Goal: Task Accomplishment & Management: Use online tool/utility

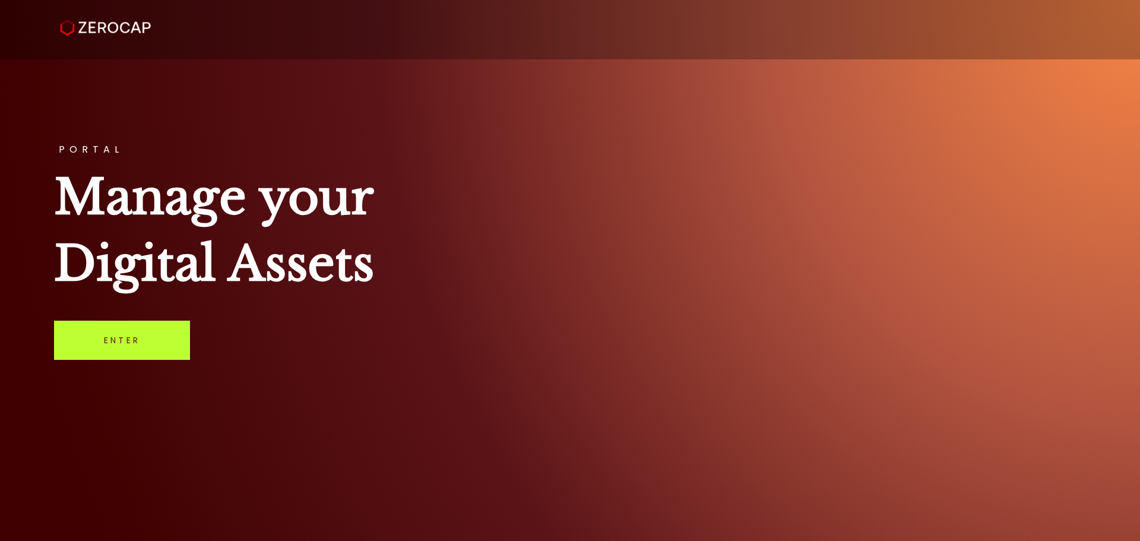
click at [130, 344] on link "Enter" at bounding box center [122, 340] width 136 height 39
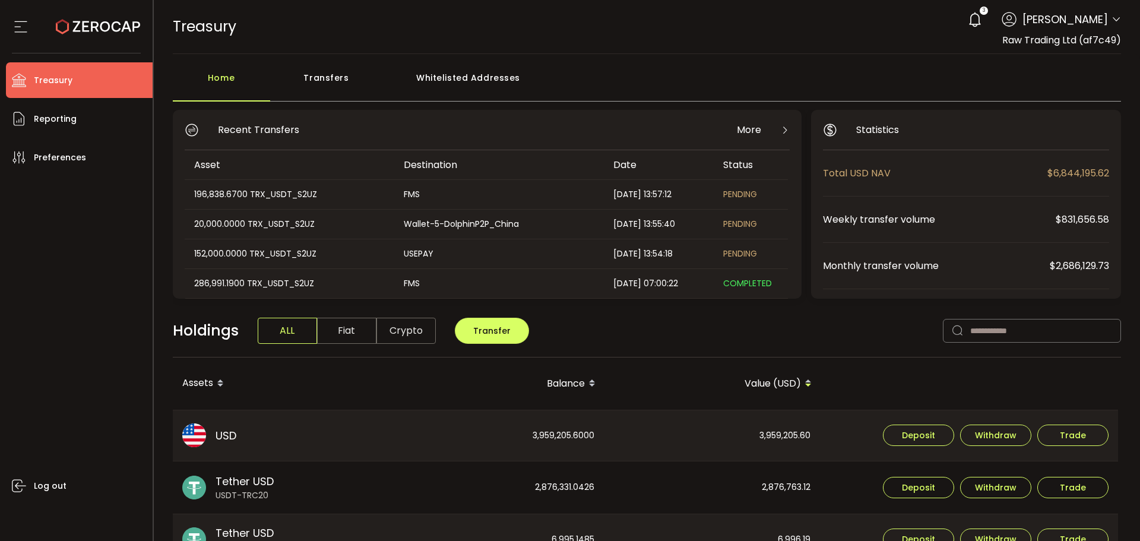
click at [1112, 15] on icon at bounding box center [1115, 19] width 9 height 9
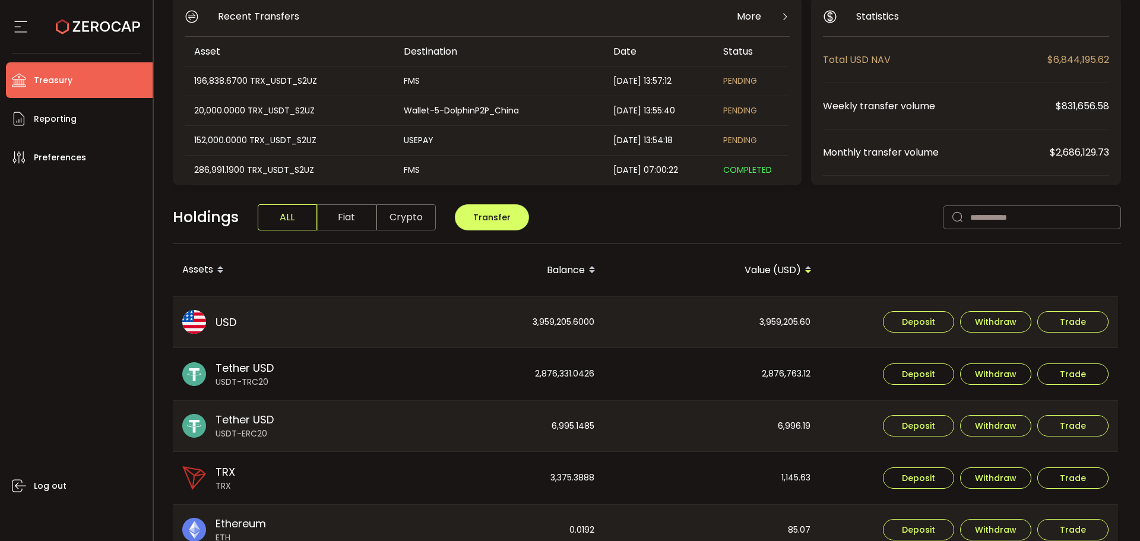
scroll to position [178, 0]
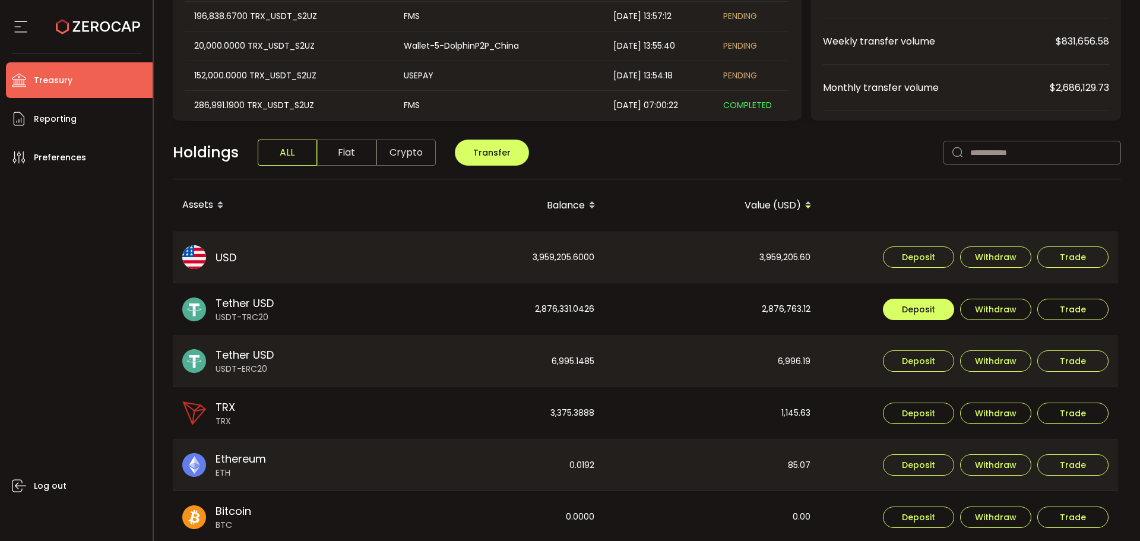
click at [919, 307] on span "Deposit" at bounding box center [918, 309] width 33 height 8
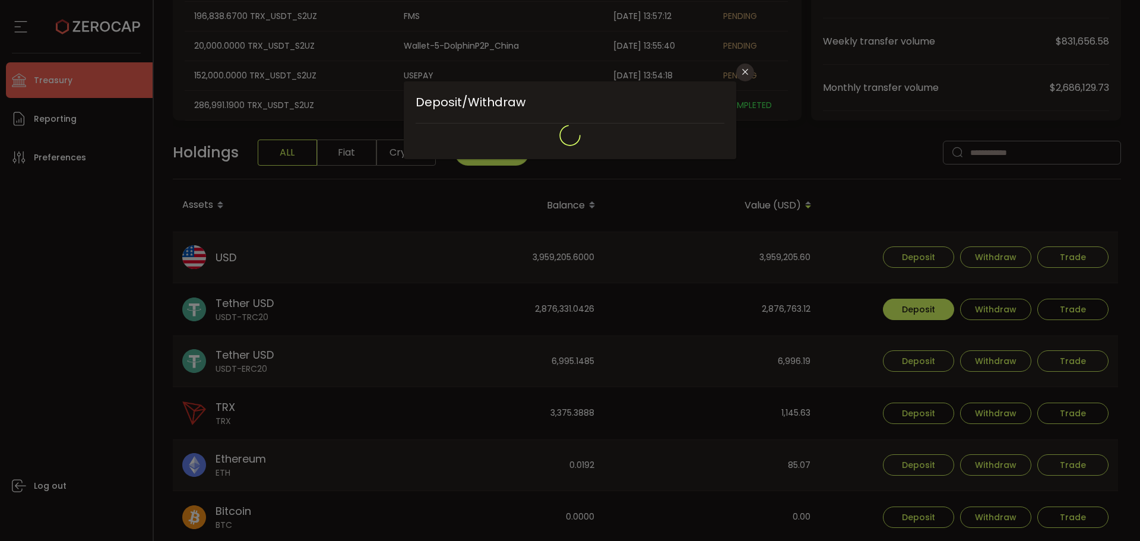
type input "**********"
type input "****"
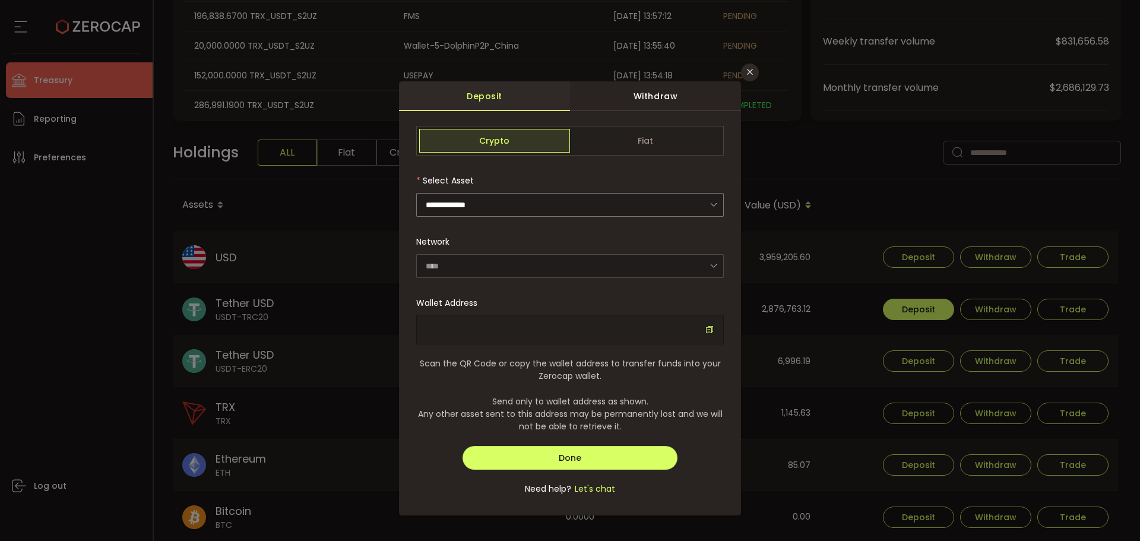
type input "**********"
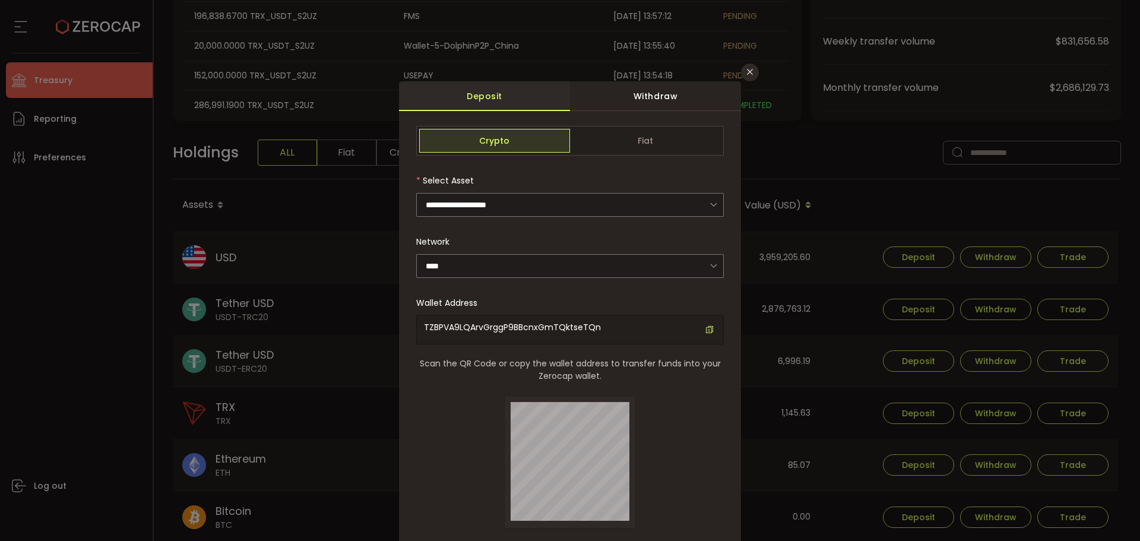
drag, startPoint x: 497, startPoint y: 332, endPoint x: 498, endPoint y: 325, distance: 7.1
click at [498, 329] on div "TZBPVA9LQArvGrggP9BBcnxGmTQktseTQn" at bounding box center [569, 330] width 307 height 30
click at [498, 325] on span "TZBPVA9LQArvGrggP9BBcnxGmTQktseTQn" at bounding box center [512, 327] width 177 height 12
copy span "TZBPVA9LQArvGrggP9BBcnxGmTQktseTQn"
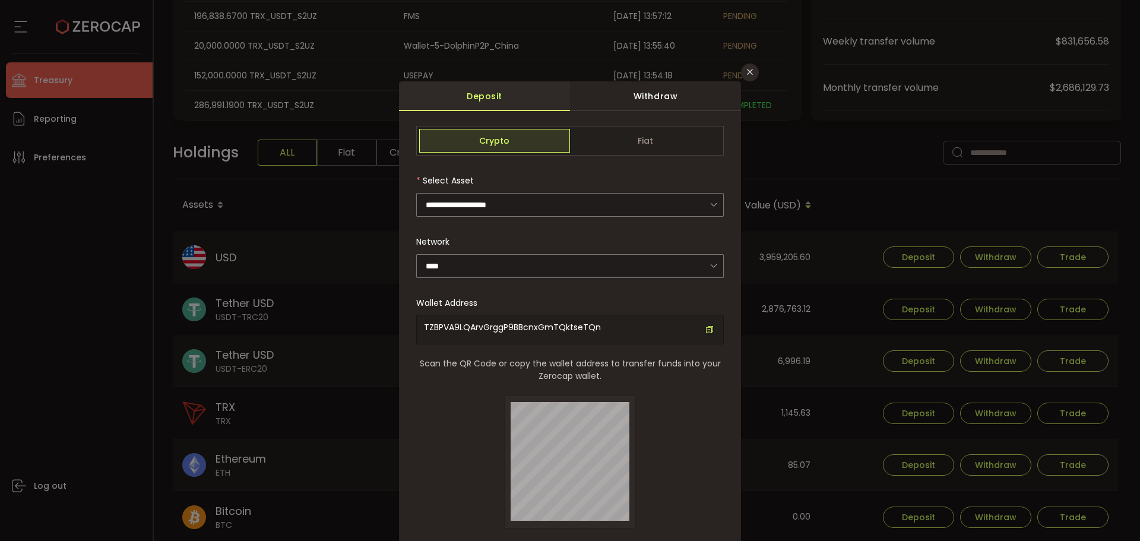
drag, startPoint x: 45, startPoint y: 307, endPoint x: 63, endPoint y: 298, distance: 19.9
click at [57, 302] on div "**********" at bounding box center [570, 270] width 1140 height 541
click at [747, 68] on icon "Close" at bounding box center [749, 71] width 9 height 9
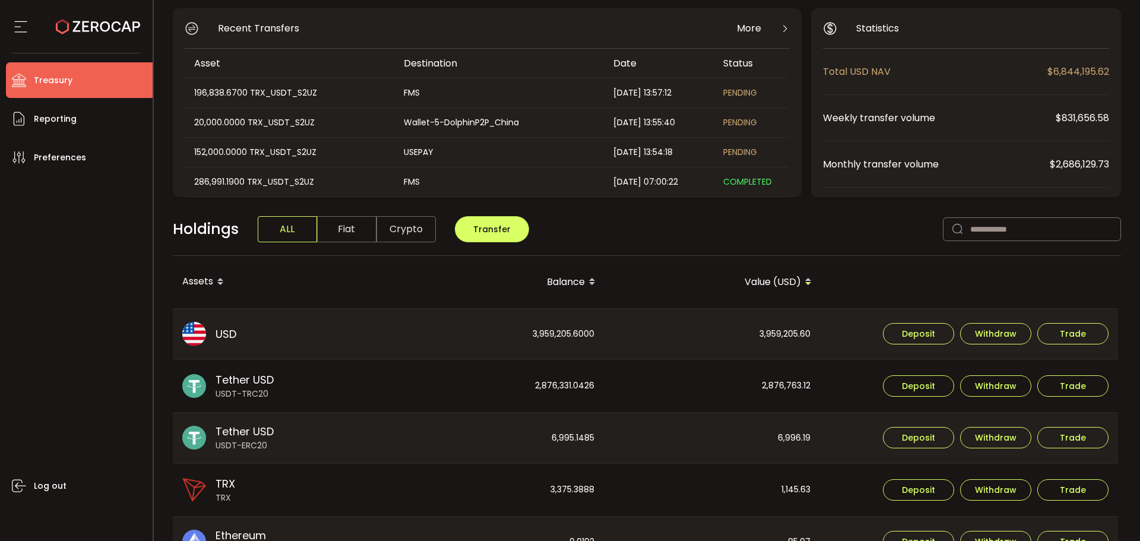
scroll to position [0, 0]
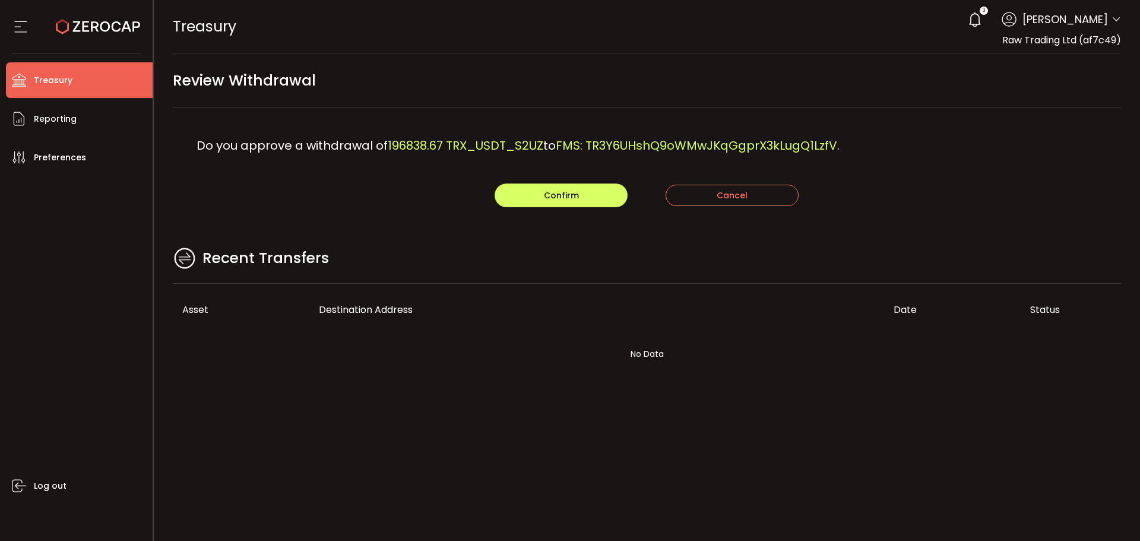
click at [909, 193] on div "Confirm Cancel" at bounding box center [647, 195] width 948 height 24
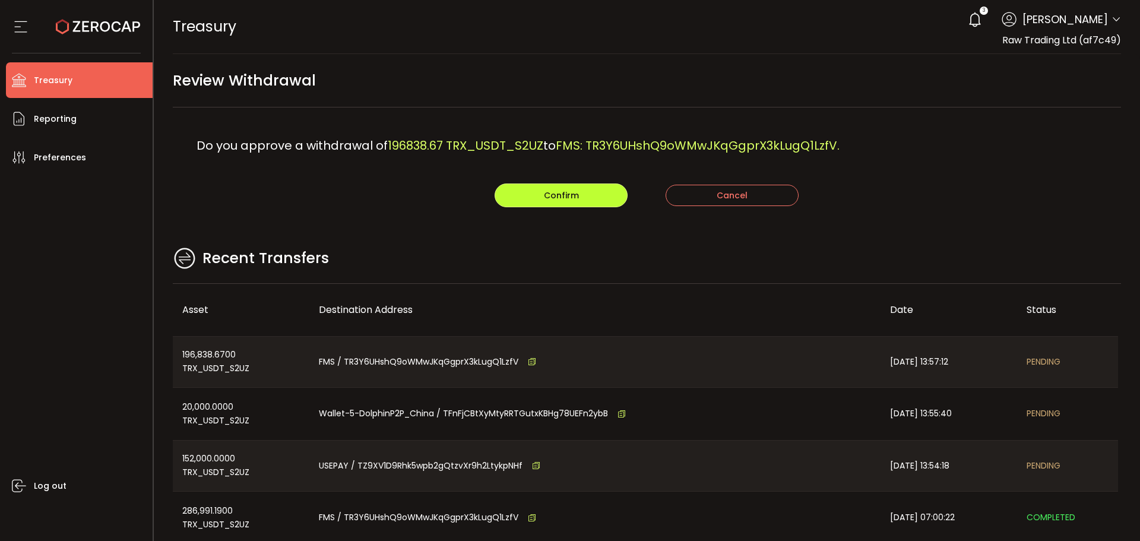
click at [552, 199] on span "Confirm" at bounding box center [561, 195] width 35 height 12
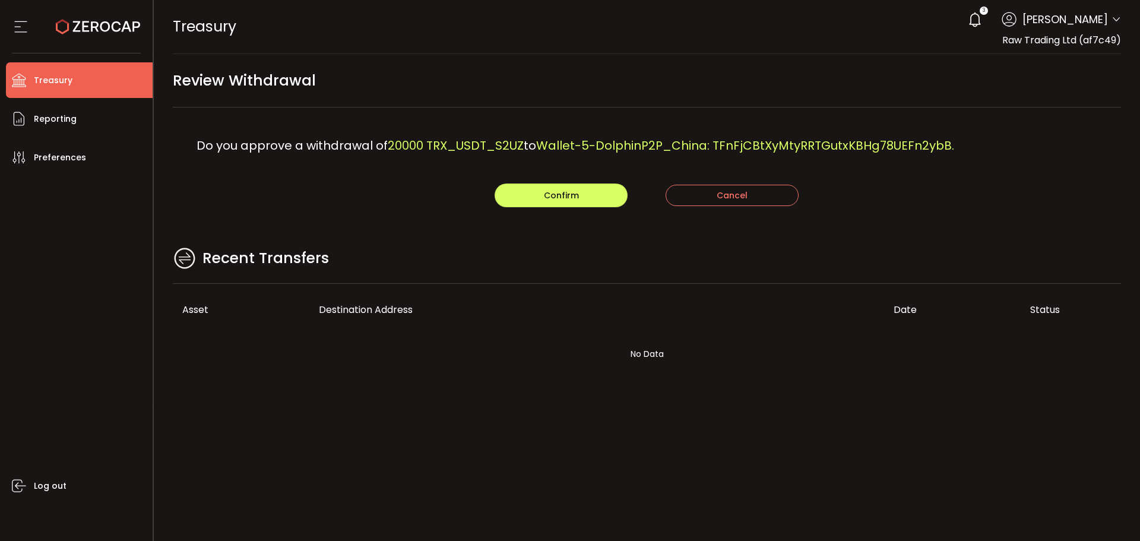
click at [524, 118] on div "Do you approve a withdrawal of 20000 TRX_USDT_S2UZ to Wallet-5-DolphinP2P_China…" at bounding box center [647, 145] width 948 height 76
click at [544, 194] on span "Confirm" at bounding box center [561, 195] width 35 height 12
click at [626, 234] on main "Review Withdrawal Do you approve a withdrawal of 152000 TRX_USDT_S2UZ to USEPAY…" at bounding box center [647, 230] width 986 height 353
drag, startPoint x: 560, startPoint y: 282, endPoint x: 554, endPoint y: 277, distance: 7.1
click at [557, 280] on div "Recent Transfers" at bounding box center [647, 264] width 948 height 39
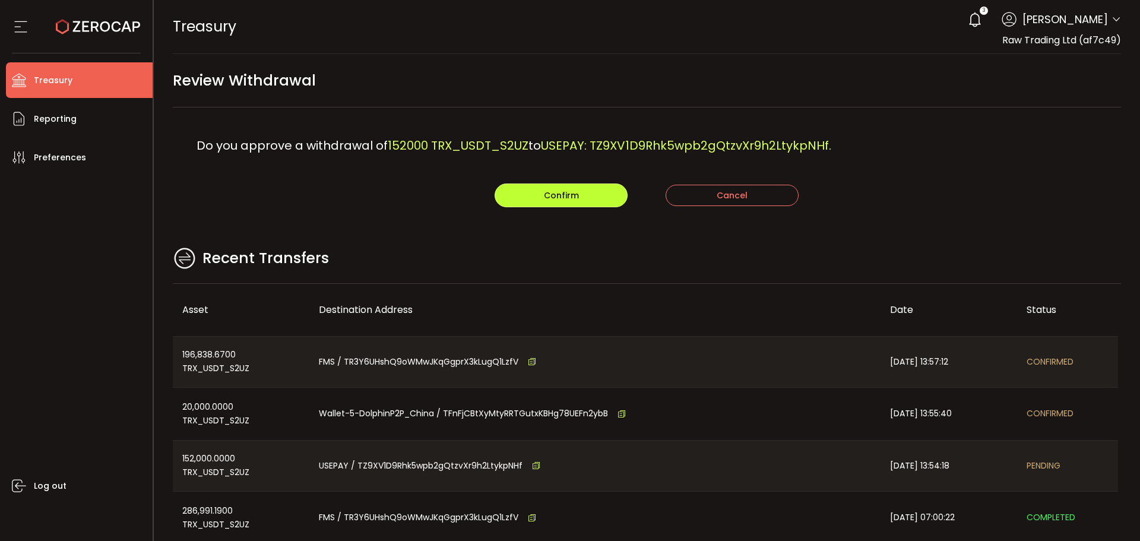
click at [544, 191] on span "Confirm" at bounding box center [561, 195] width 35 height 12
